Goal: Transaction & Acquisition: Subscribe to service/newsletter

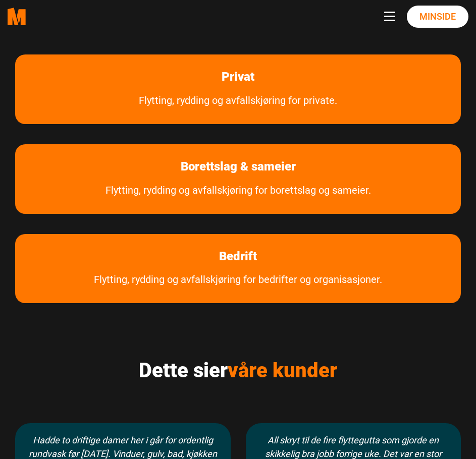
scroll to position [454, 0]
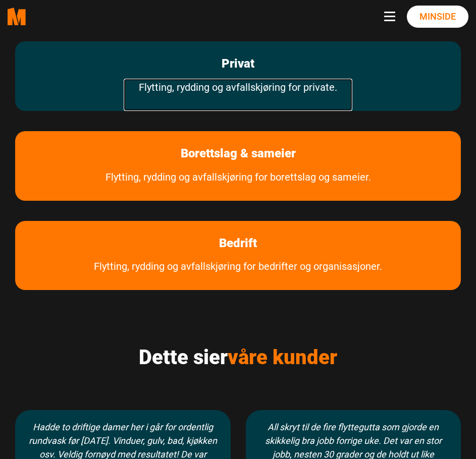
click at [227, 80] on link "Flytting, rydding og avfallskjøring for private." at bounding box center [238, 95] width 229 height 32
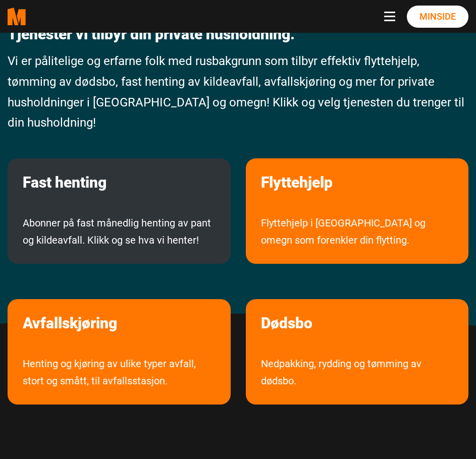
scroll to position [101, 0]
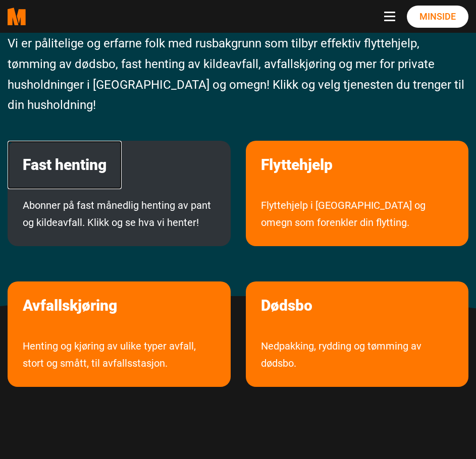
click at [93, 156] on link "Fast henting" at bounding box center [65, 165] width 114 height 48
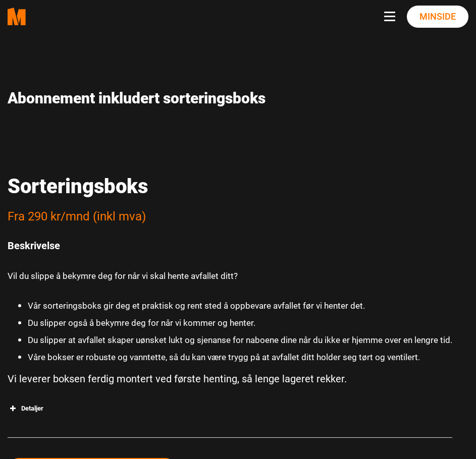
scroll to position [1867, 0]
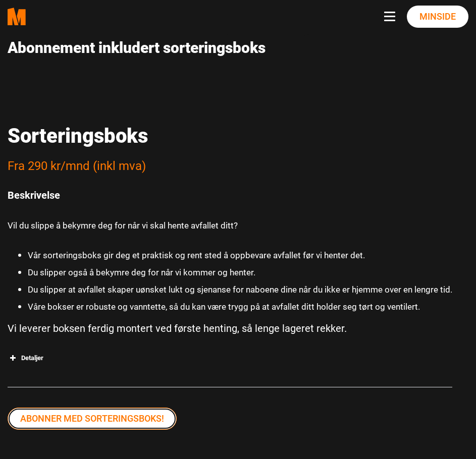
click at [131, 418] on link "Abonner med sorteringsboks!" at bounding box center [92, 419] width 169 height 22
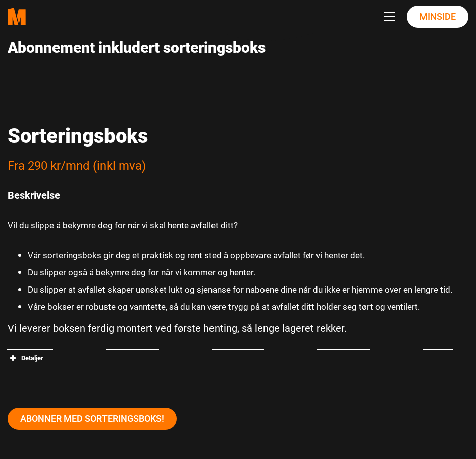
click at [12, 360] on span at bounding box center [13, 358] width 10 height 10
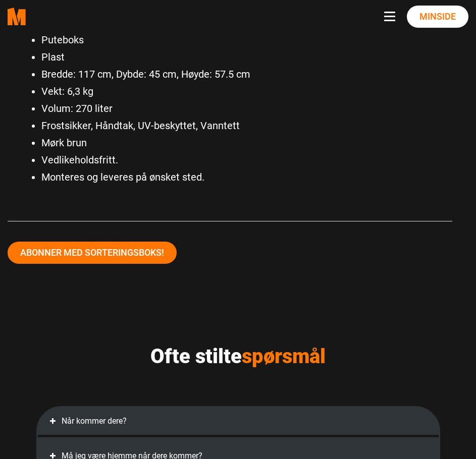
scroll to position [2221, 0]
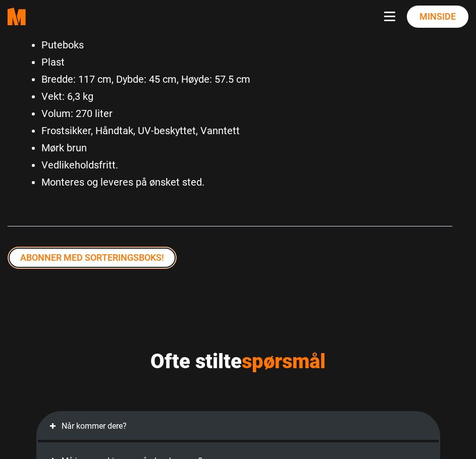
click at [122, 262] on link "Abonner med sorteringsboks!" at bounding box center [92, 258] width 169 height 22
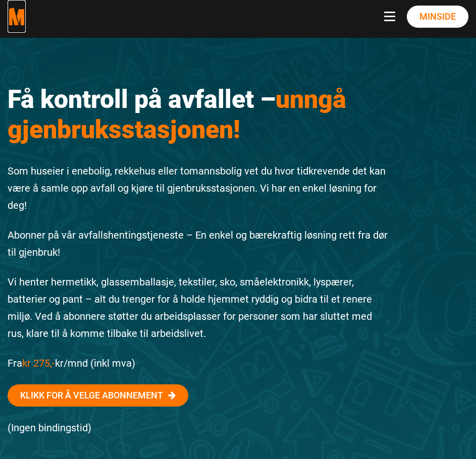
click at [16, 20] on polygon "Medarbeiderne start page" at bounding box center [13, 17] width 11 height 18
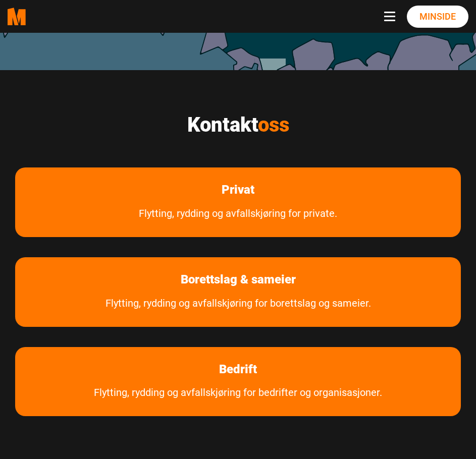
scroll to position [303, 0]
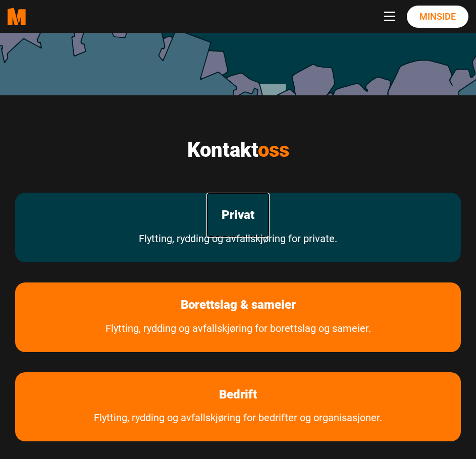
click at [241, 206] on link "Privat" at bounding box center [237, 215] width 63 height 45
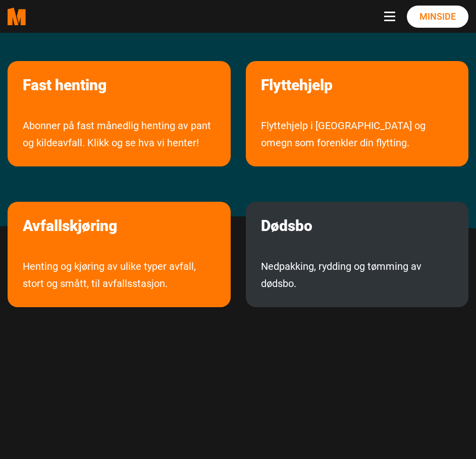
scroll to position [202, 0]
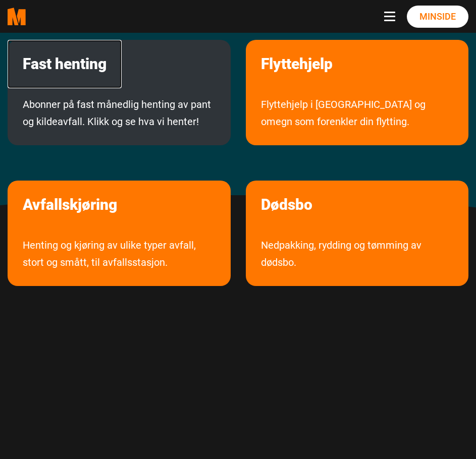
click at [85, 64] on link "Fast henting" at bounding box center [65, 64] width 114 height 48
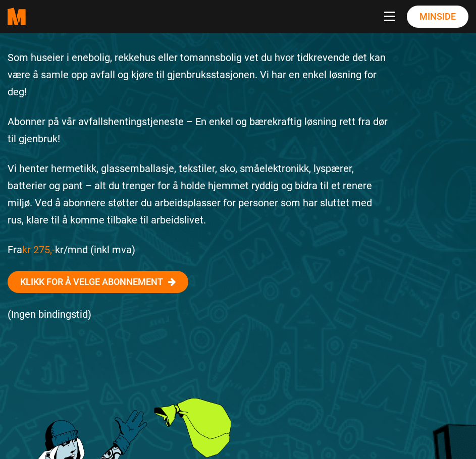
scroll to position [202, 0]
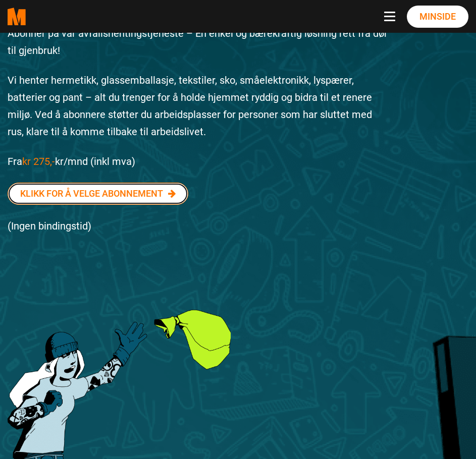
click at [118, 198] on link "Klikk for å velge abonnement" at bounding box center [98, 194] width 181 height 22
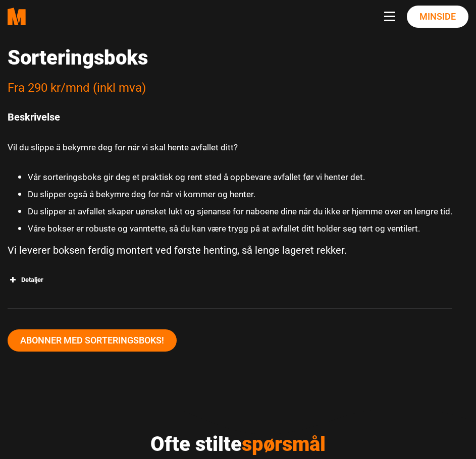
scroll to position [2067, 0]
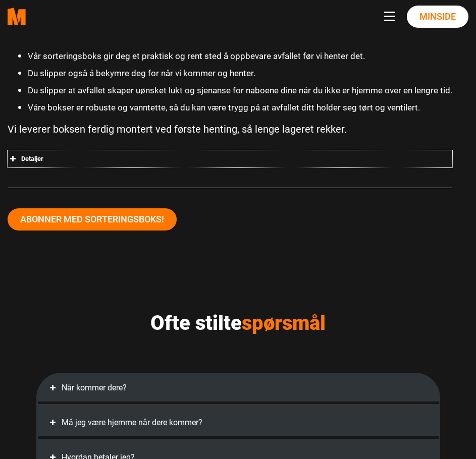
click at [16, 158] on span at bounding box center [13, 159] width 10 height 10
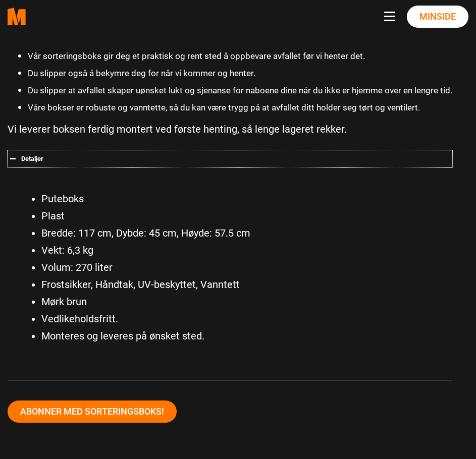
click at [16, 158] on span at bounding box center [13, 159] width 10 height 10
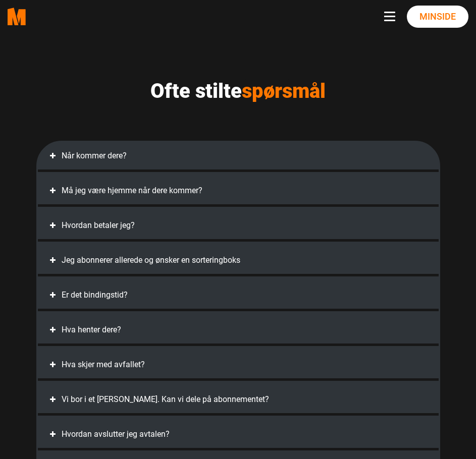
scroll to position [2319, 0]
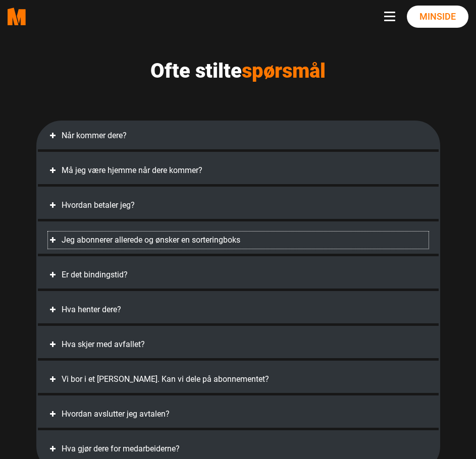
click at [53, 241] on span at bounding box center [53, 240] width 10 height 10
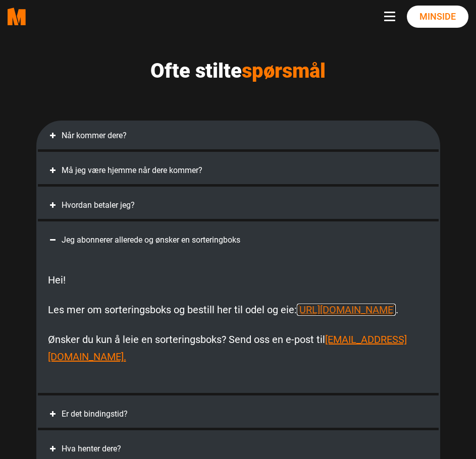
click at [297, 316] on link "[URL][DOMAIN_NAME]" at bounding box center [346, 310] width 99 height 12
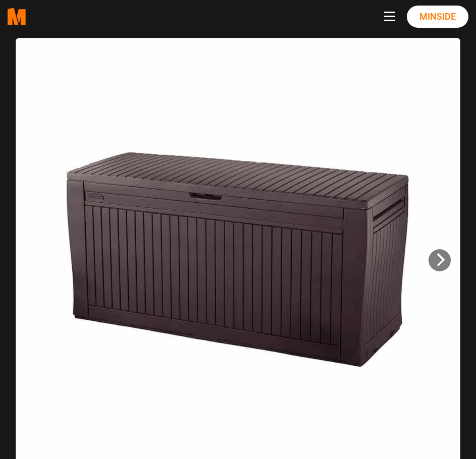
scroll to position [202, 0]
